Goal: Navigation & Orientation: Find specific page/section

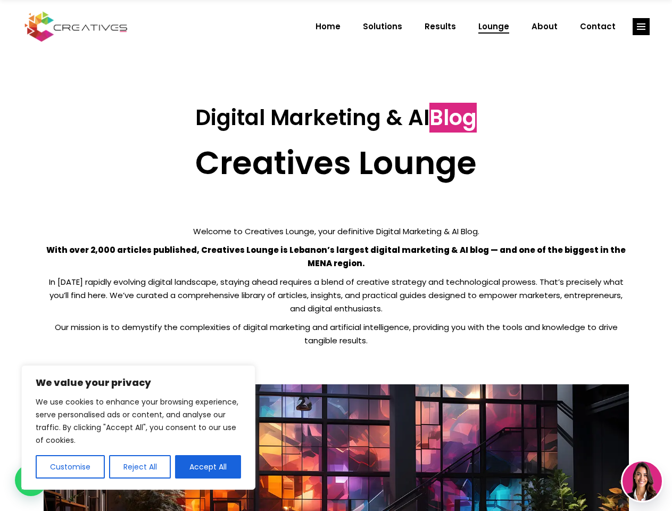
click at [336, 255] on p "With over 2,000 articles published, Creatives Lounge is Lebanon’s largest digit…" at bounding box center [336, 256] width 585 height 27
click at [70, 466] on button "Customise" at bounding box center [70, 466] width 69 height 23
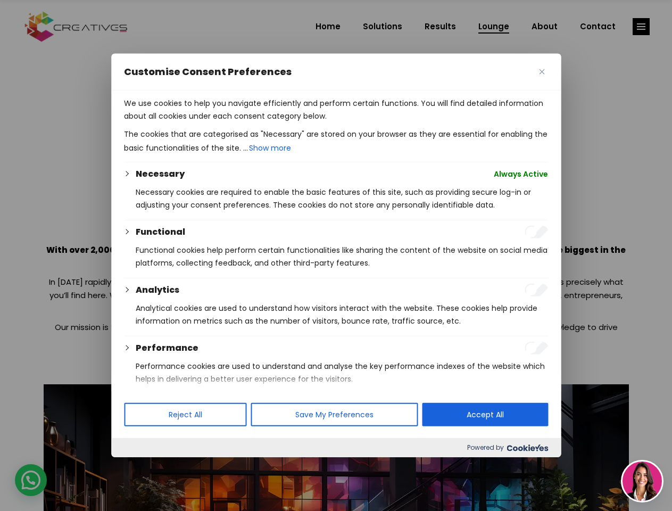
click at [139, 466] on div at bounding box center [336, 255] width 672 height 511
click at [208, 122] on p "We use cookies to help you navigate efficiently and perform certain functions. …" at bounding box center [336, 110] width 424 height 26
click at [641, 27] on div at bounding box center [336, 255] width 672 height 511
click at [642, 481] on img at bounding box center [641, 480] width 39 height 39
